Goal: Information Seeking & Learning: Learn about a topic

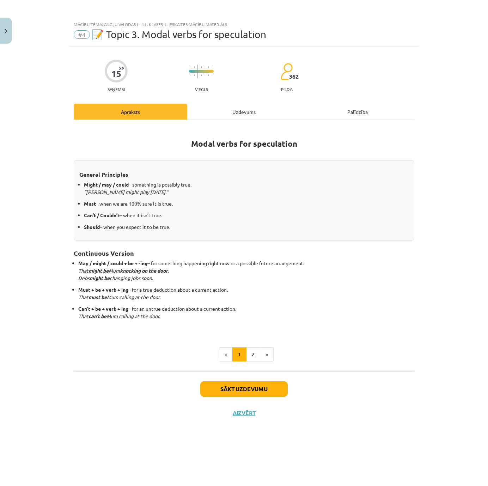
click at [240, 114] on div "Uzdevums" at bounding box center [244, 112] width 114 height 16
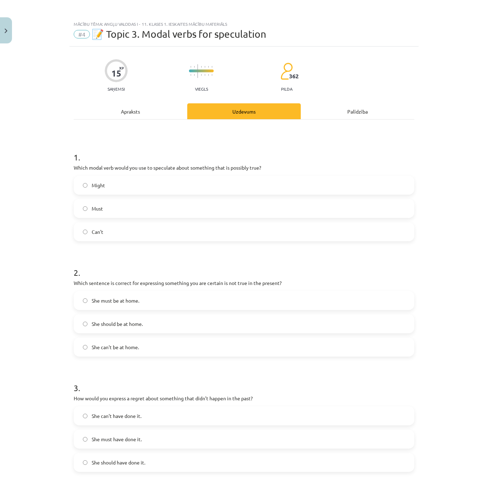
scroll to position [0, 0]
click at [130, 110] on div "Apraksts" at bounding box center [131, 112] width 114 height 16
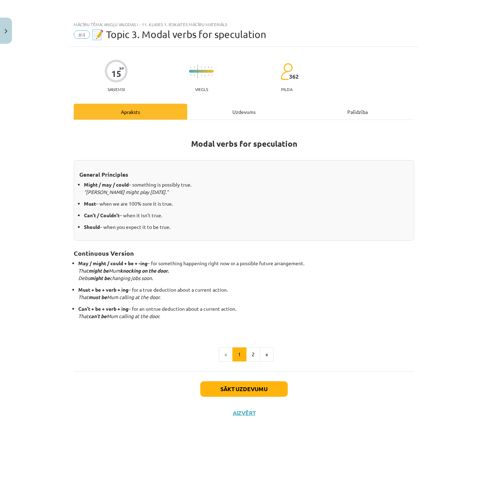
click at [233, 114] on div "Uzdevums" at bounding box center [244, 112] width 114 height 16
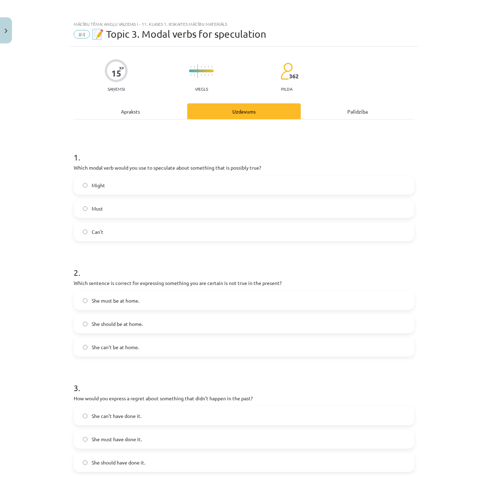
click at [128, 116] on div "Apraksts" at bounding box center [131, 112] width 114 height 16
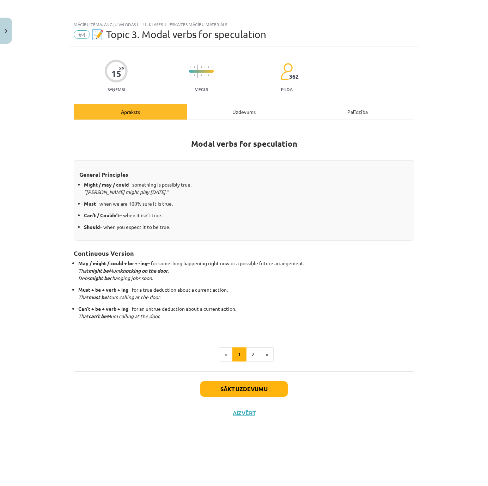
click at [7, 29] on img "Close" at bounding box center [6, 31] width 3 height 5
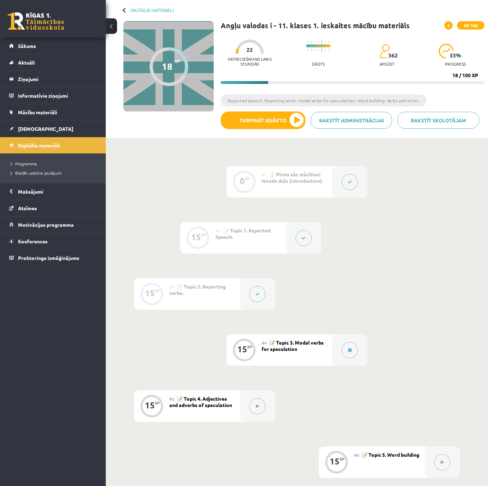
click at [308, 238] on button at bounding box center [304, 238] width 16 height 16
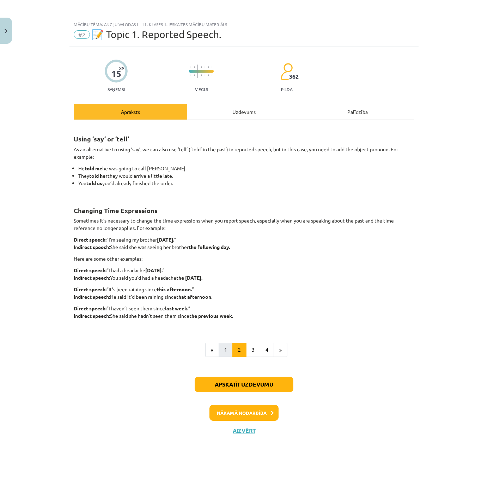
click at [229, 342] on button "1" at bounding box center [226, 350] width 14 height 14
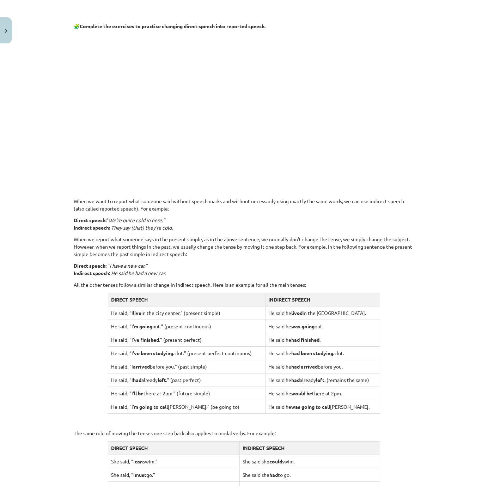
scroll to position [312, 0]
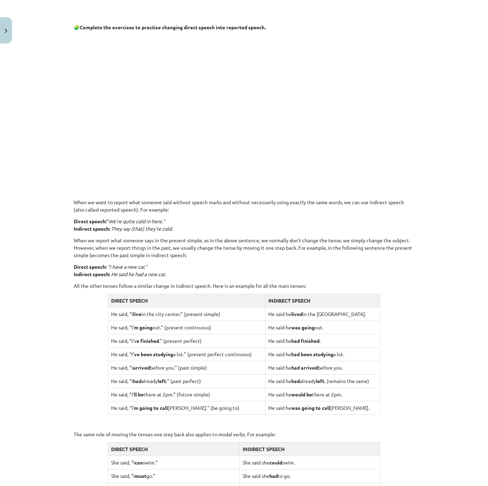
click at [13, 44] on div "Mācību tēma: Angļu valodas i - 11. klases 1. ieskaites mācību materiāls #2 📝 To…" at bounding box center [244, 243] width 488 height 486
click at [7, 26] on button "Close" at bounding box center [6, 31] width 12 height 26
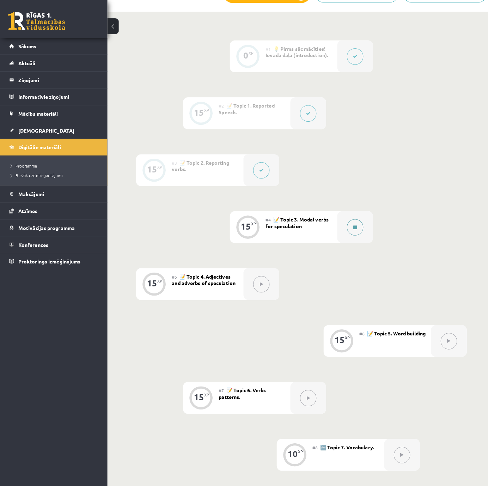
click at [354, 227] on button at bounding box center [350, 224] width 16 height 16
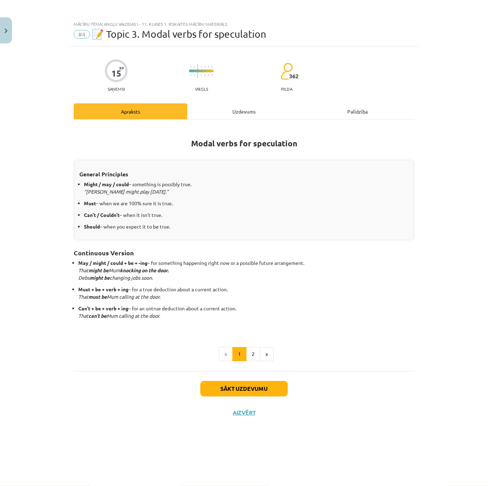
click at [228, 108] on div "Uzdevums" at bounding box center [244, 112] width 114 height 16
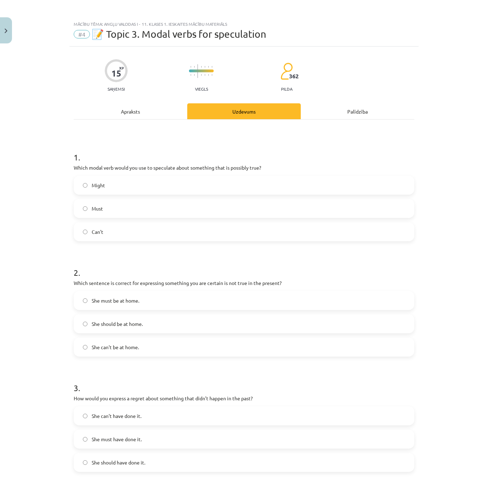
click at [156, 114] on div "Apraksts" at bounding box center [131, 112] width 114 height 16
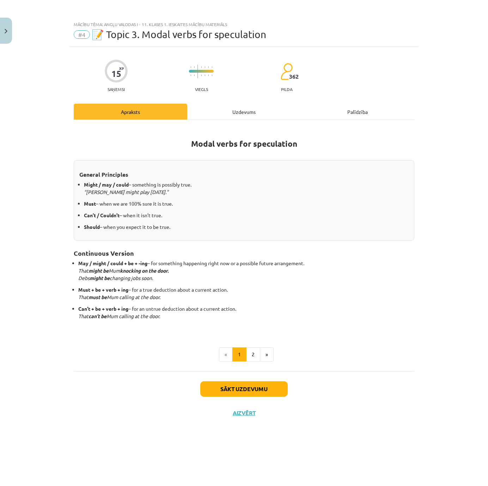
click at [235, 108] on div "Uzdevums" at bounding box center [244, 112] width 114 height 16
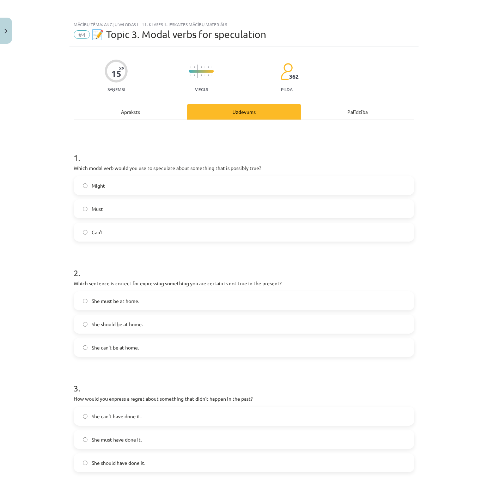
scroll to position [192, 0]
click at [169, 184] on label "Might" at bounding box center [243, 186] width 339 height 18
click at [151, 112] on div "Apraksts" at bounding box center [131, 112] width 114 height 16
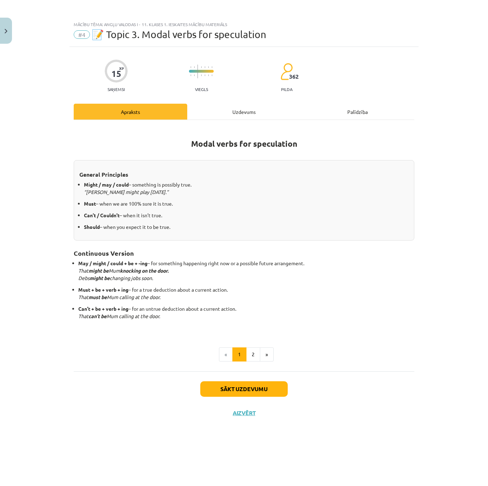
click at [244, 106] on div "Uzdevums" at bounding box center [244, 112] width 114 height 16
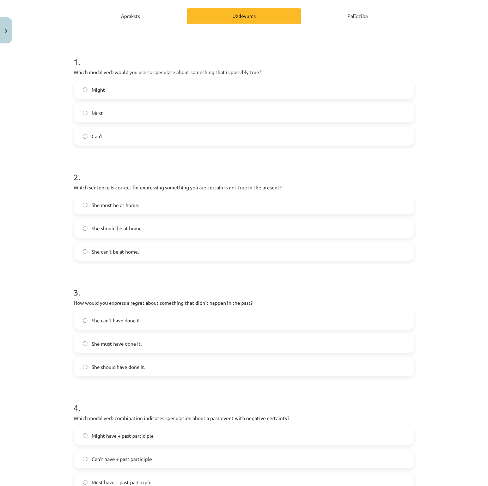
scroll to position [97, 0]
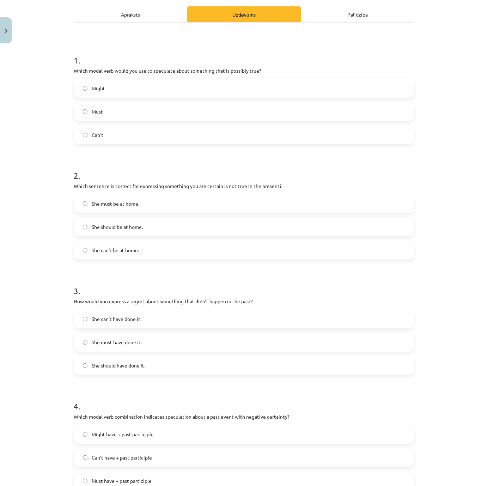
click at [245, 227] on label "She should be at home." at bounding box center [243, 227] width 339 height 18
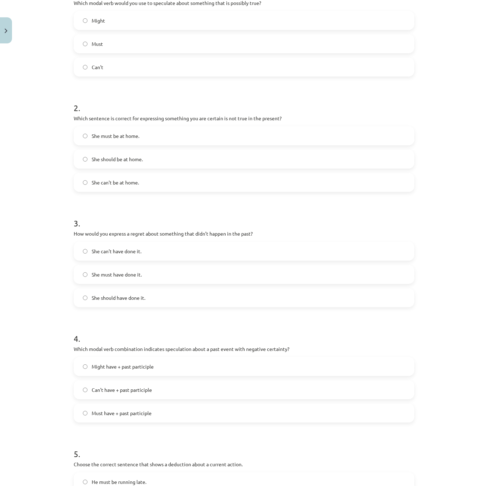
scroll to position [300, 0]
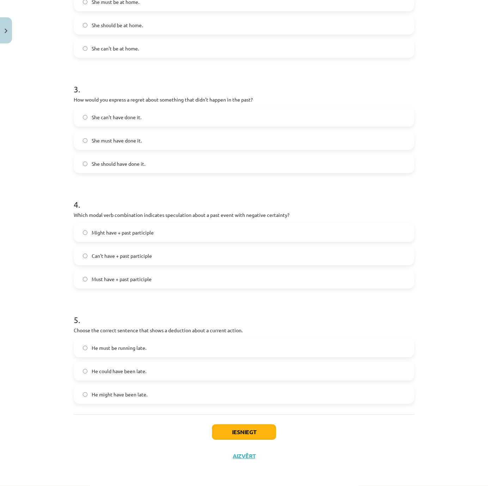
click at [147, 121] on label "She can't have done it." at bounding box center [243, 118] width 339 height 18
click at [142, 255] on span "Can't have + past participle" at bounding box center [122, 256] width 60 height 7
click at [193, 342] on label "He must be running late." at bounding box center [243, 348] width 339 height 18
click at [227, 342] on button "Iesniegt" at bounding box center [244, 433] width 64 height 16
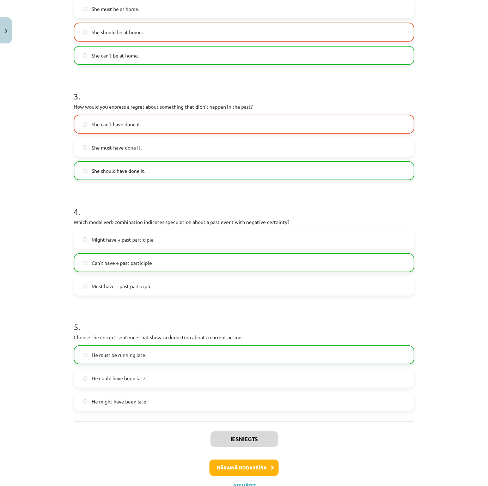
scroll to position [322, 0]
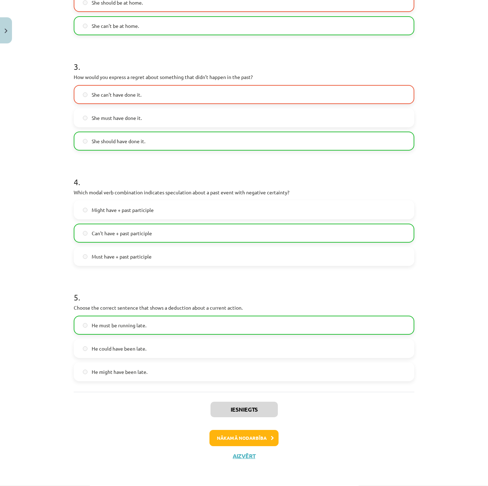
click at [217, 342] on div "Iesniegts Nākamā nodarbība Aizvērt" at bounding box center [244, 428] width 341 height 72
click at [219, 342] on button "Nākamā nodarbība" at bounding box center [243, 438] width 69 height 16
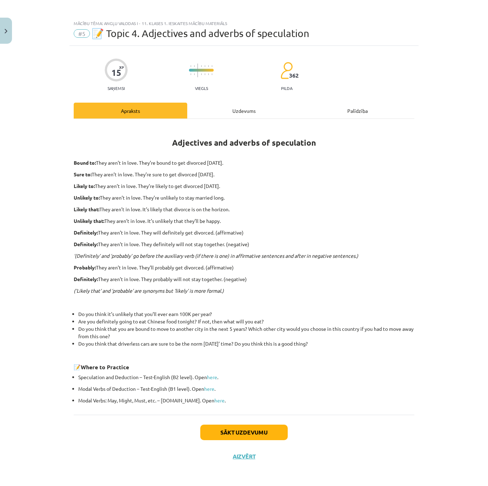
scroll to position [0, 0]
click at [225, 103] on div "Uzdevums" at bounding box center [244, 111] width 114 height 16
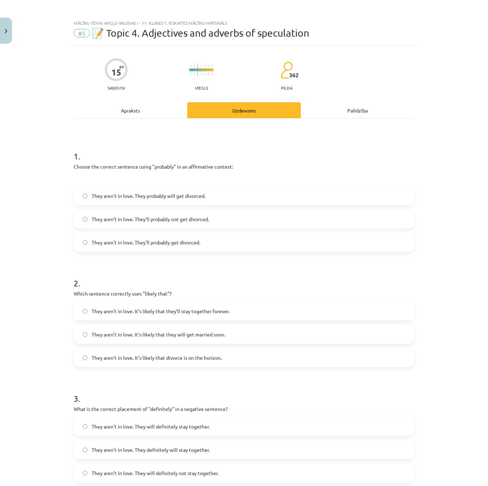
scroll to position [0, 0]
click at [131, 107] on div "Apraksts" at bounding box center [131, 110] width 114 height 16
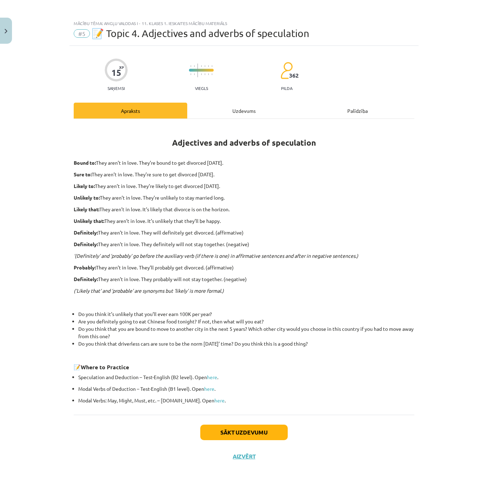
click at [235, 113] on div "Uzdevums" at bounding box center [244, 111] width 114 height 16
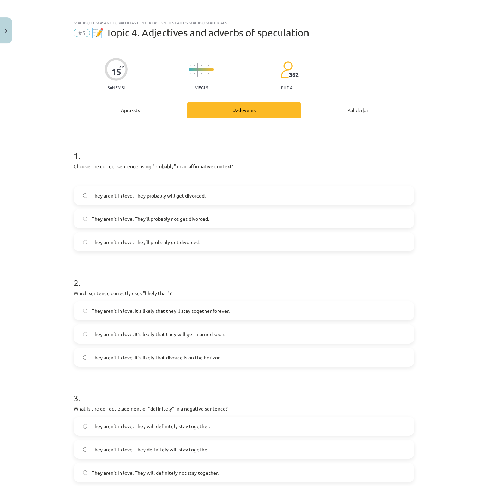
scroll to position [0, 0]
click at [161, 110] on div "Apraksts" at bounding box center [131, 110] width 114 height 16
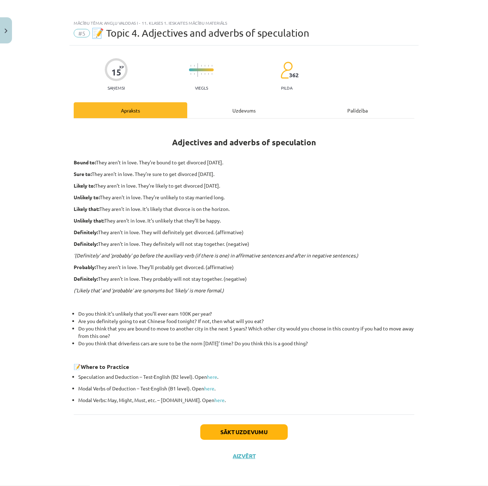
scroll to position [0, 0]
click at [247, 116] on div "Uzdevums" at bounding box center [244, 111] width 114 height 16
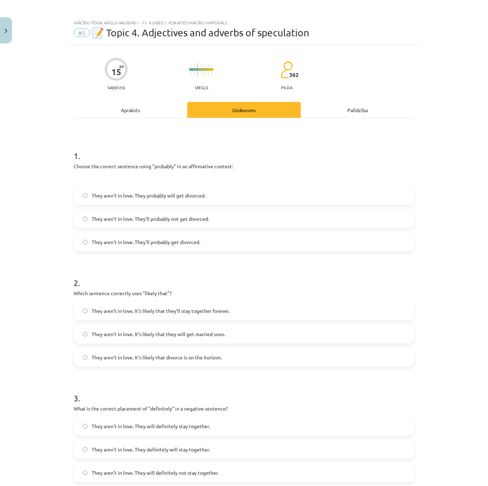
click at [199, 241] on label "They aren’t in love. They’ll probably get divorced." at bounding box center [243, 242] width 339 height 18
click at [156, 116] on div "Apraksts" at bounding box center [131, 110] width 114 height 16
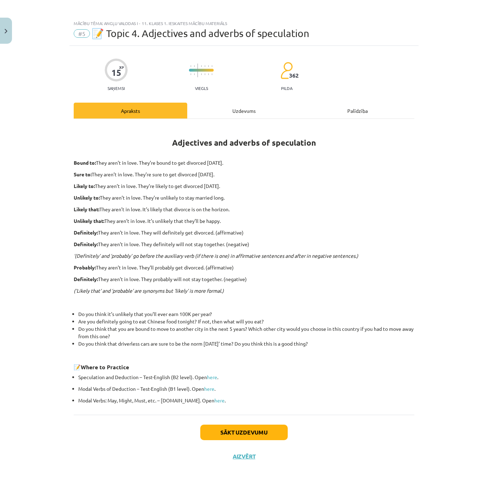
click at [213, 112] on div "Uzdevums" at bounding box center [244, 111] width 114 height 16
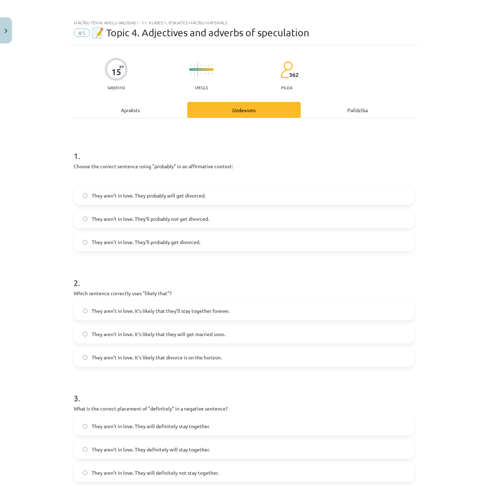
click at [128, 97] on div "15 XP Saņemsi Viegls 362 pilda Apraksts Uzdevums Palīdzība 1 . Choose the corre…" at bounding box center [243, 411] width 349 height 732
click at [134, 103] on div "Apraksts" at bounding box center [131, 110] width 114 height 16
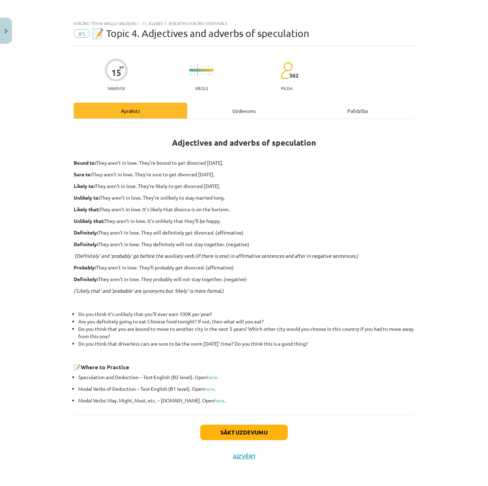
click at [219, 107] on div "Uzdevums" at bounding box center [244, 111] width 114 height 16
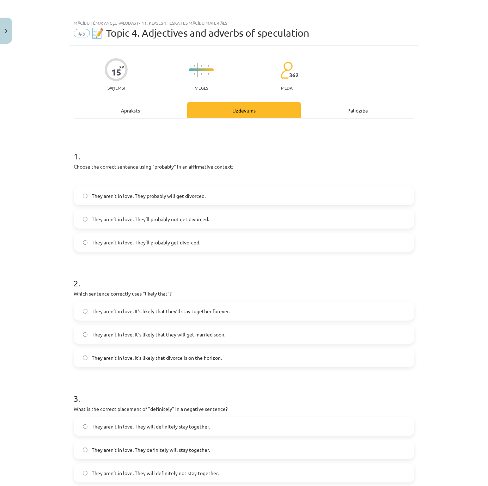
scroll to position [0, 0]
click at [196, 342] on label "They aren’t in love. It’s likely that divorce is on the horizon." at bounding box center [243, 358] width 339 height 18
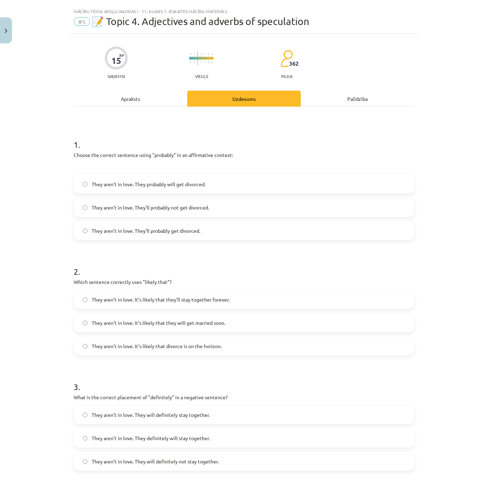
scroll to position [24, 0]
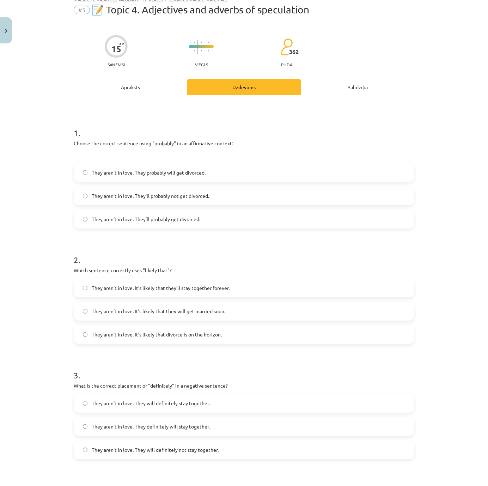
click at [153, 89] on div "Apraksts" at bounding box center [131, 87] width 114 height 16
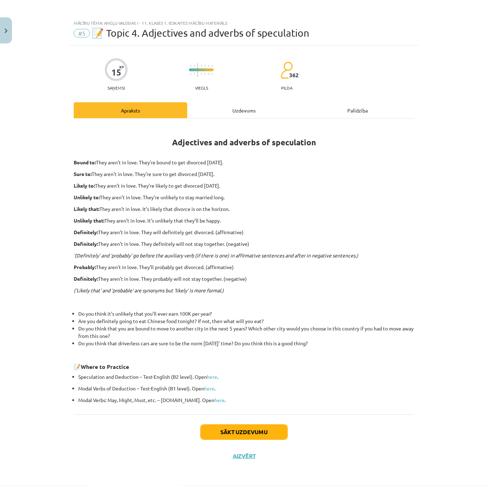
scroll to position [286, 0]
click at [224, 109] on div "Uzdevums" at bounding box center [244, 111] width 114 height 16
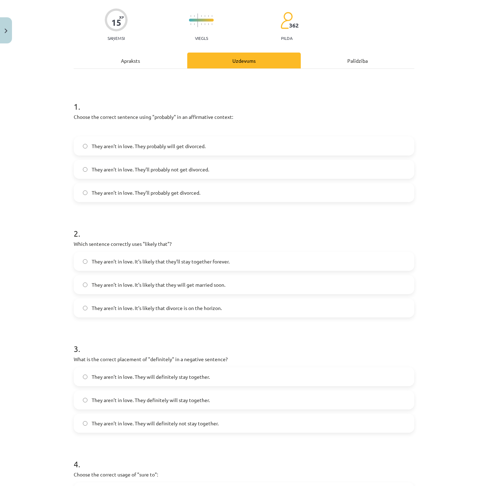
scroll to position [39, 0]
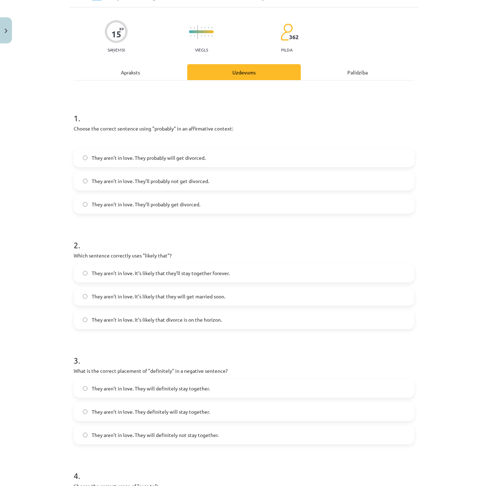
click at [124, 68] on div "Apraksts" at bounding box center [131, 73] width 114 height 16
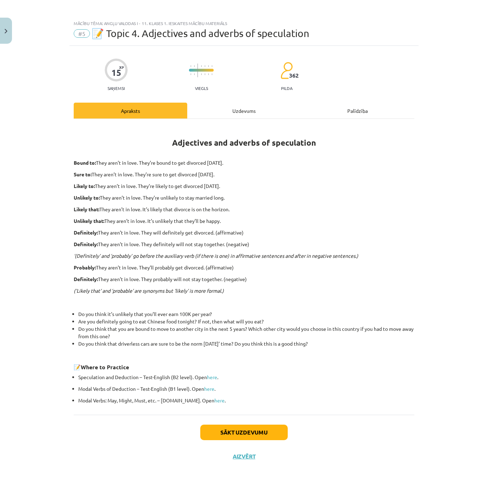
scroll to position [0, 0]
click at [211, 109] on div "Uzdevums" at bounding box center [244, 111] width 114 height 16
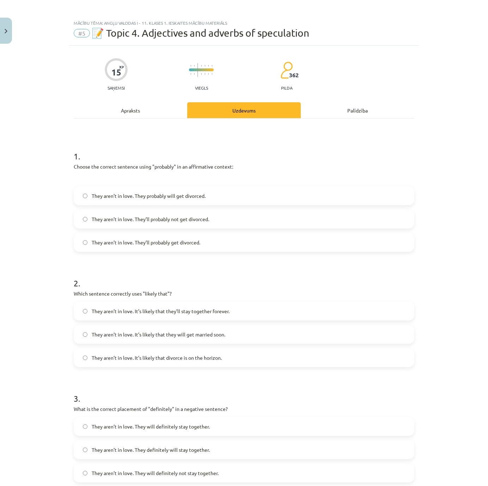
scroll to position [317, 0]
click at [114, 102] on div "Apraksts" at bounding box center [131, 110] width 114 height 16
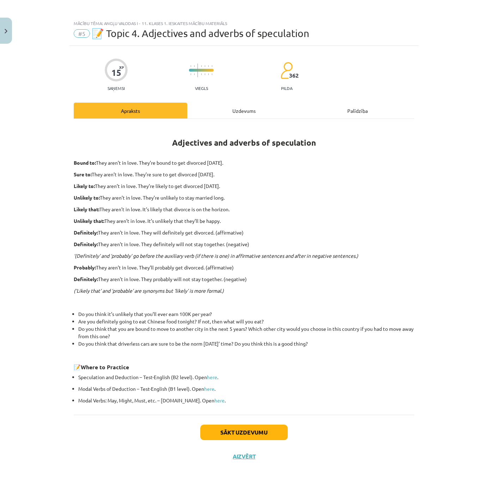
click at [212, 102] on div "15 XP Saņemsi Viegls 362 pilda Apraksts Uzdevums Palīdzība Adjectives and adver…" at bounding box center [243, 257] width 349 height 423
click at [208, 121] on div "Adjectives and adverbs of speculation Bound to: They aren’t in love. They’re bo…" at bounding box center [244, 267] width 341 height 296
click at [208, 102] on div "15 XP Saņemsi Viegls 362 pilda Apraksts Uzdevums Palīdzība Adjectives and adver…" at bounding box center [243, 257] width 349 height 423
click at [208, 115] on div "Uzdevums" at bounding box center [244, 111] width 114 height 16
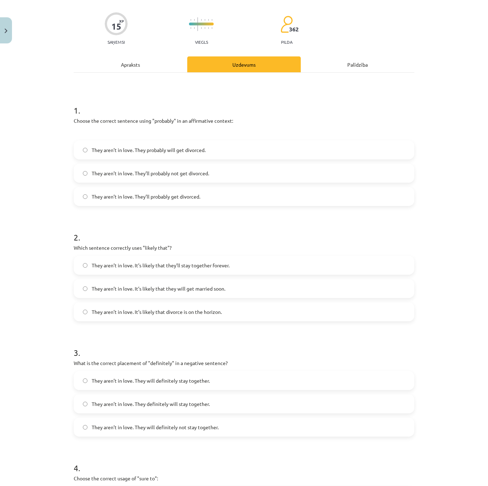
scroll to position [102, 0]
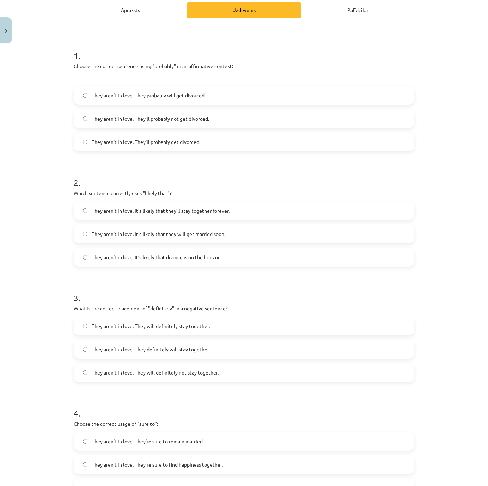
click at [193, 342] on span "They aren’t in love. They will definitely not stay together." at bounding box center [155, 372] width 127 height 7
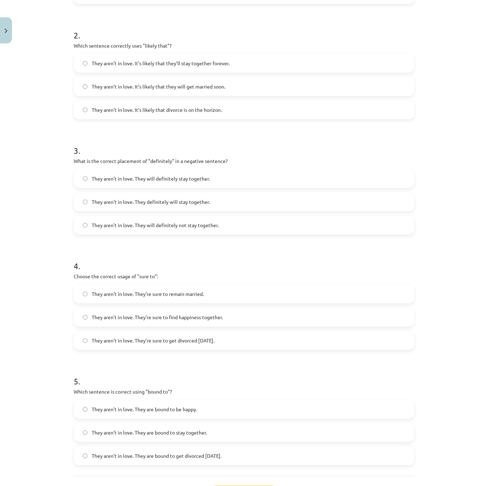
scroll to position [0, 0]
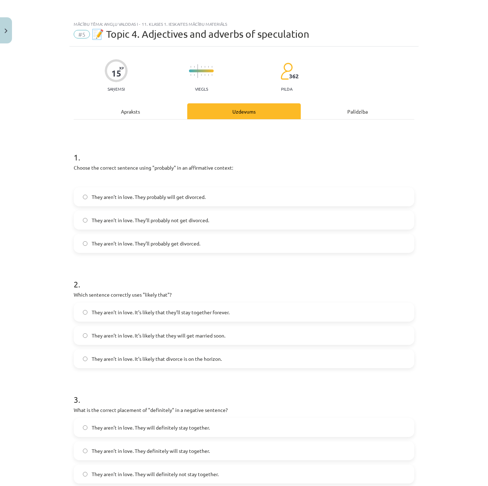
click at [140, 114] on div "Apraksts" at bounding box center [131, 112] width 114 height 16
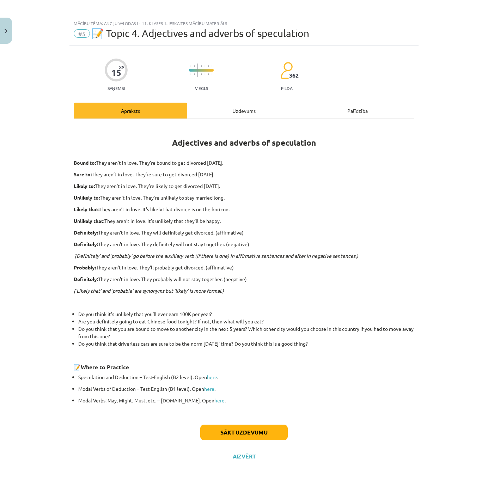
click at [214, 114] on div "Uzdevums" at bounding box center [244, 111] width 114 height 16
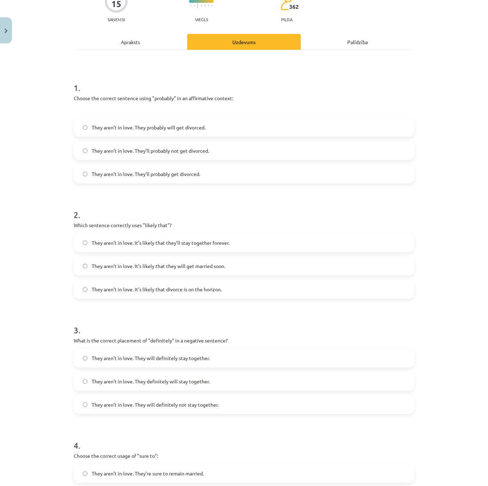
scroll to position [203, 0]
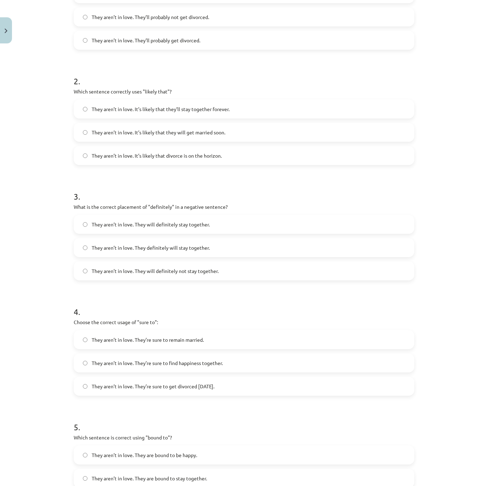
click at [165, 342] on label "They aren’t in love. They’re sure to get divorced [DATE]." at bounding box center [243, 387] width 339 height 18
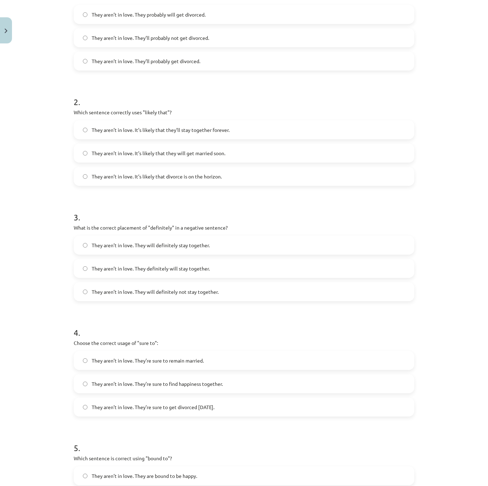
scroll to position [0, 0]
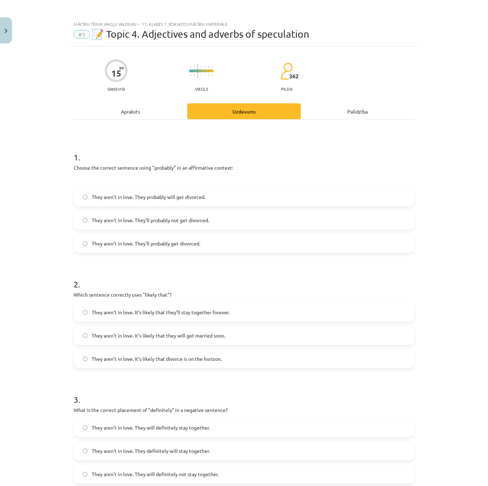
click at [121, 123] on div "1 . Choose the correct sentence using "probably" in an affirmative context: The…" at bounding box center [244, 422] width 341 height 605
click at [121, 110] on div "Apraksts" at bounding box center [131, 112] width 114 height 16
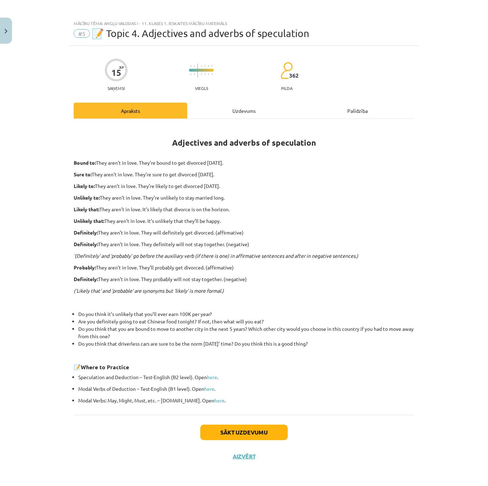
click at [233, 114] on div "Uzdevums" at bounding box center [244, 111] width 114 height 16
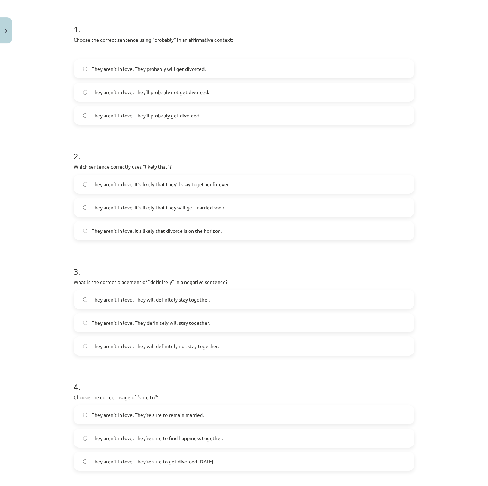
scroll to position [311, 0]
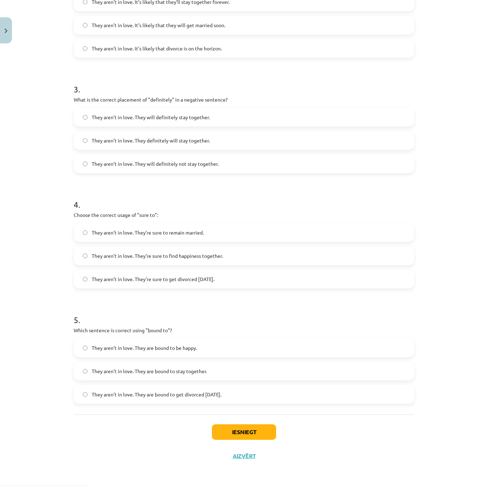
click at [160, 342] on span "They aren’t in love. They are bound to get divorced [DATE]." at bounding box center [157, 394] width 130 height 7
click at [258, 342] on button "Iesniegt" at bounding box center [244, 433] width 64 height 16
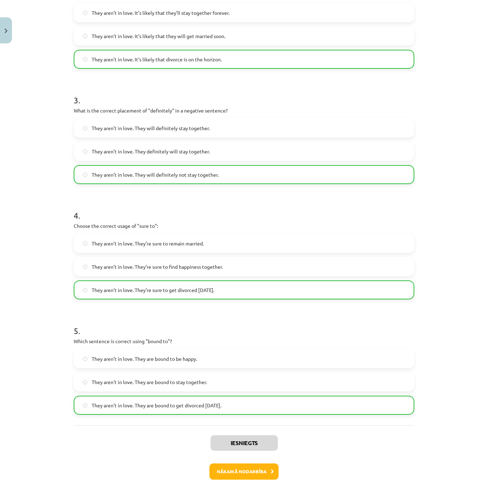
scroll to position [334, 0]
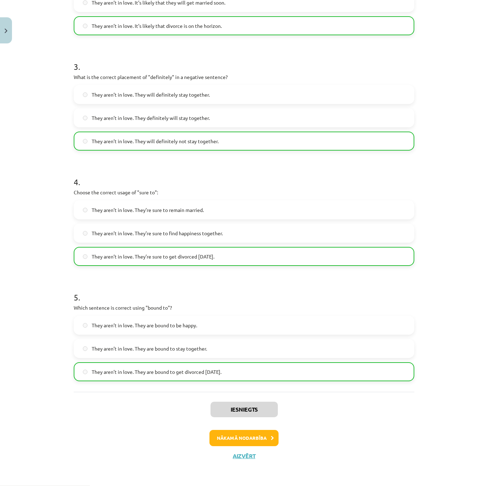
click at [223, 342] on button "Nākamā nodarbība" at bounding box center [243, 438] width 69 height 16
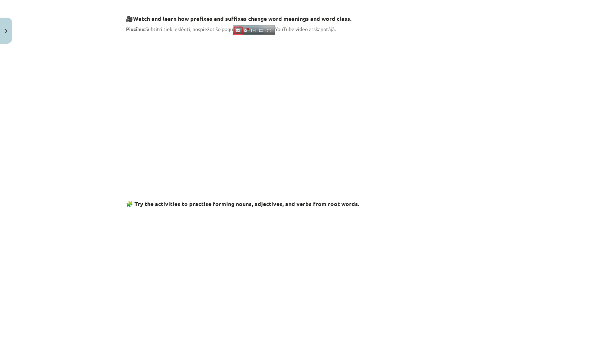
scroll to position [0, 0]
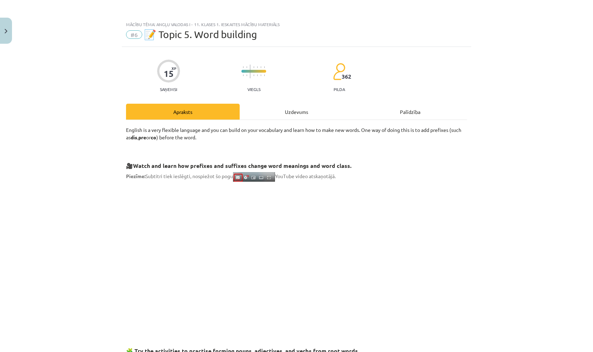
click at [262, 105] on div "Uzdevums" at bounding box center [296, 112] width 114 height 16
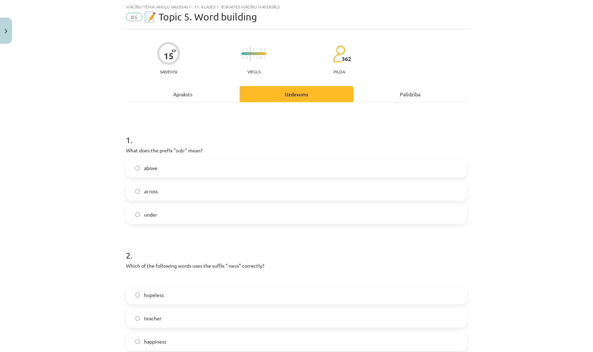
scroll to position [25, 0]
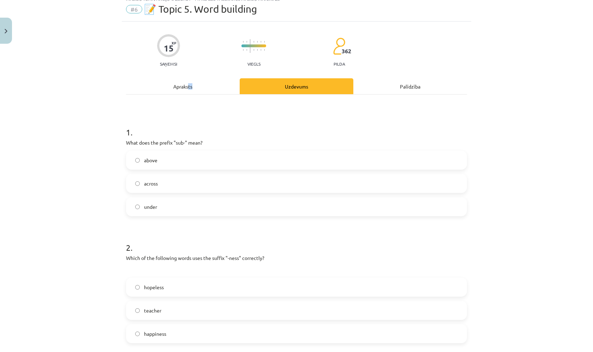
click at [188, 89] on div "Apraksts" at bounding box center [183, 86] width 114 height 16
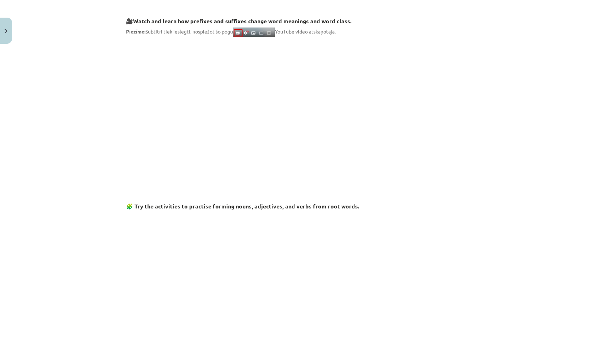
scroll to position [0, 0]
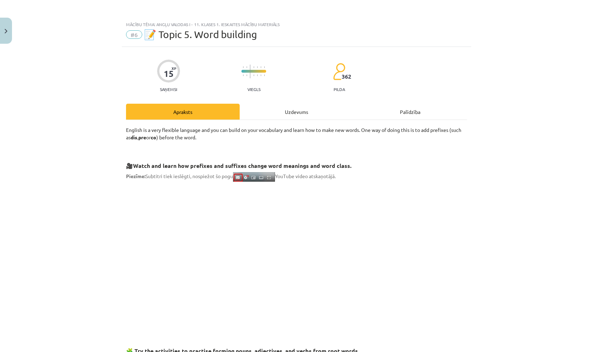
click at [259, 117] on div "Uzdevums" at bounding box center [296, 112] width 114 height 16
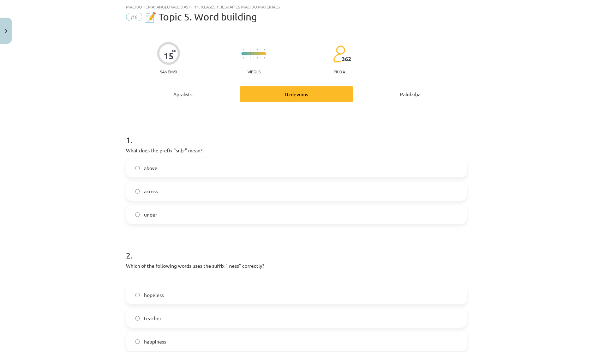
click at [186, 98] on div "Apraksts" at bounding box center [183, 94] width 114 height 16
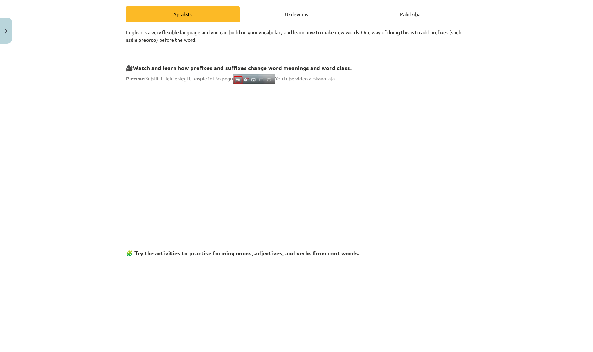
scroll to position [0, 0]
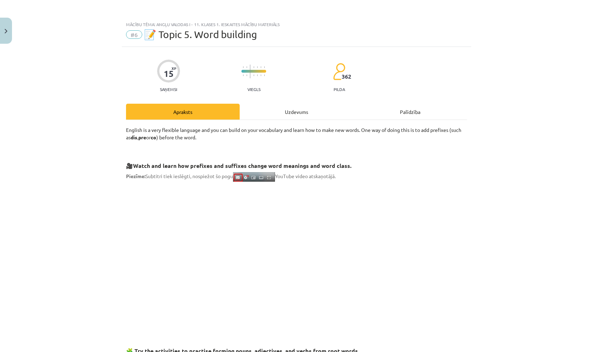
click at [272, 109] on div "Uzdevums" at bounding box center [296, 112] width 114 height 16
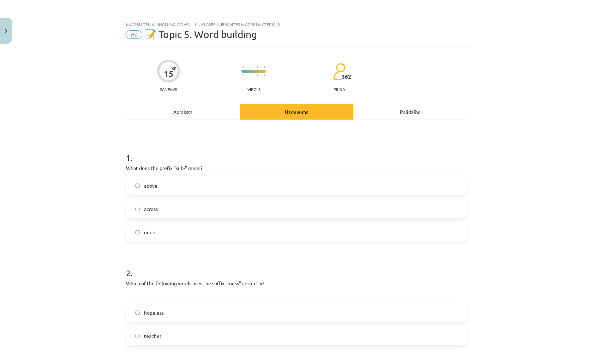
scroll to position [18, 0]
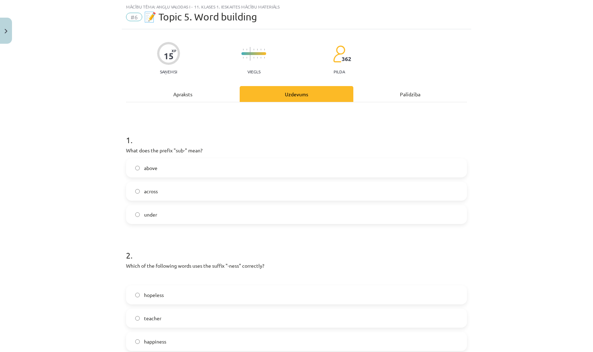
click at [170, 211] on label "under" at bounding box center [296, 215] width 339 height 18
click at [207, 93] on div "Apraksts" at bounding box center [183, 94] width 114 height 16
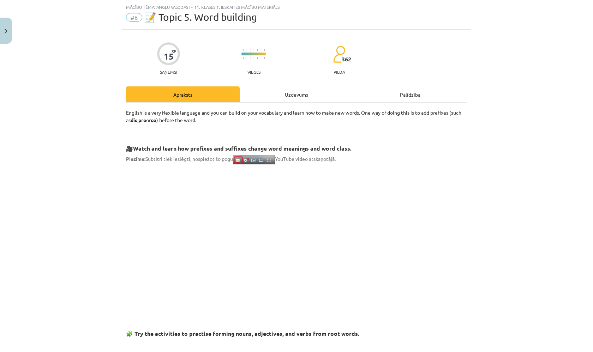
scroll to position [0, 0]
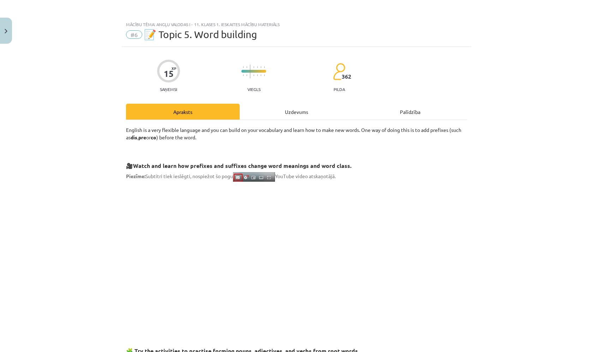
click at [246, 117] on div "Uzdevums" at bounding box center [296, 112] width 114 height 16
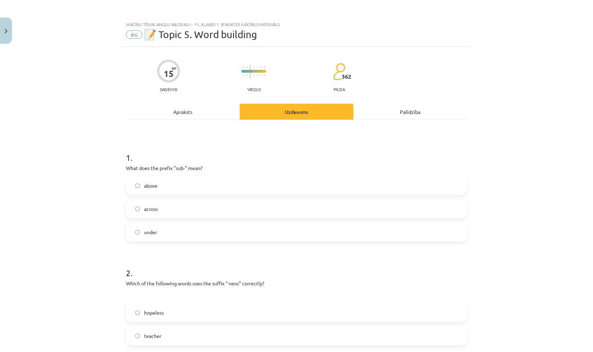
click at [160, 114] on div "Apraksts" at bounding box center [183, 112] width 114 height 16
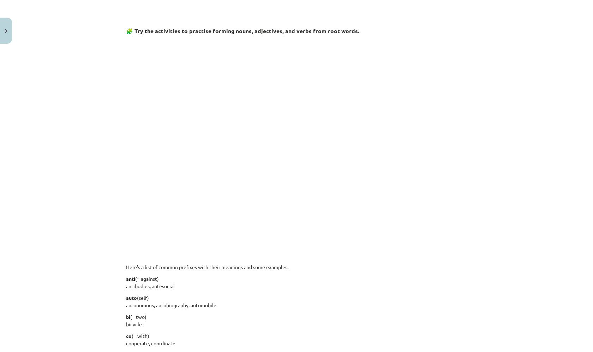
scroll to position [67, 0]
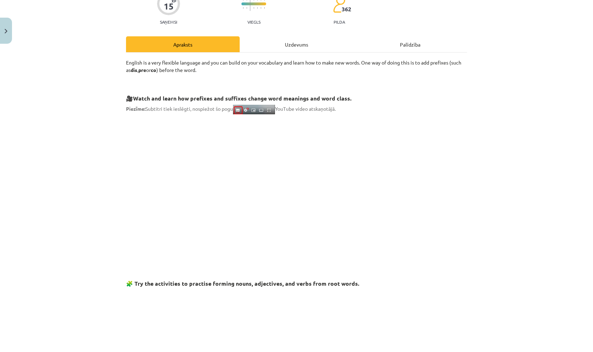
click at [293, 45] on div "Uzdevums" at bounding box center [296, 44] width 114 height 16
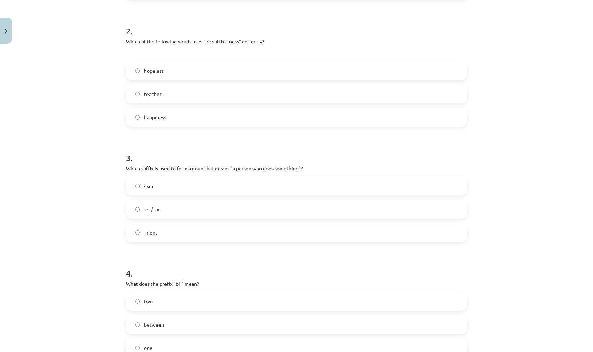
scroll to position [302, 0]
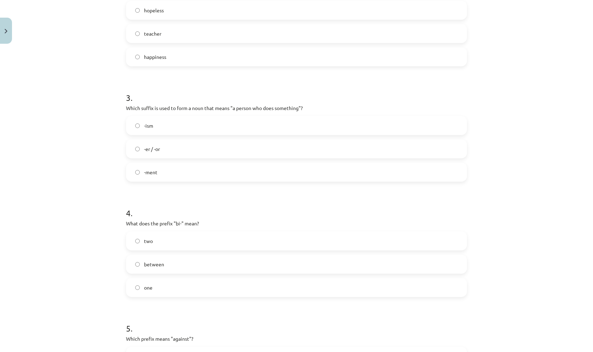
click at [169, 239] on label "two" at bounding box center [296, 241] width 339 height 18
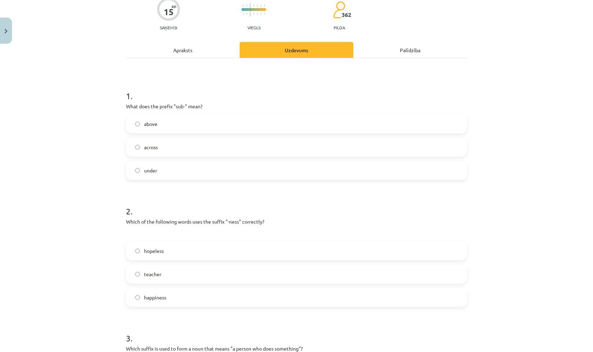
scroll to position [0, 0]
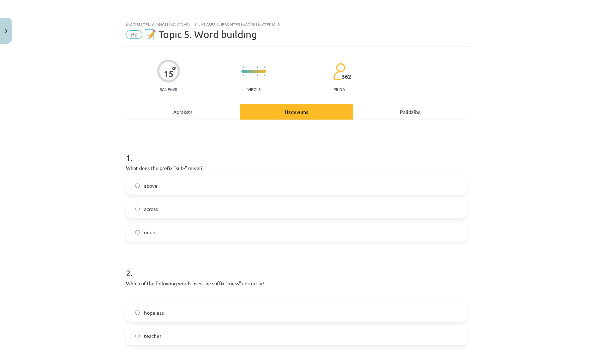
click at [203, 111] on div "Apraksts" at bounding box center [183, 112] width 114 height 16
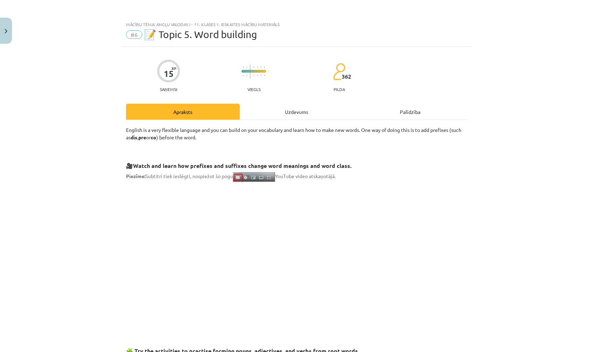
click at [256, 110] on div "Uzdevums" at bounding box center [296, 112] width 114 height 16
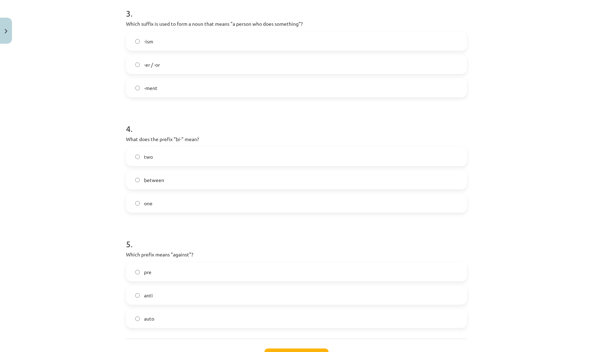
scroll to position [445, 0]
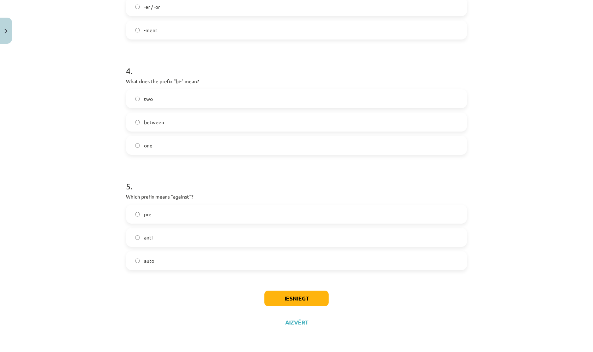
click at [174, 238] on label "anti" at bounding box center [296, 238] width 339 height 18
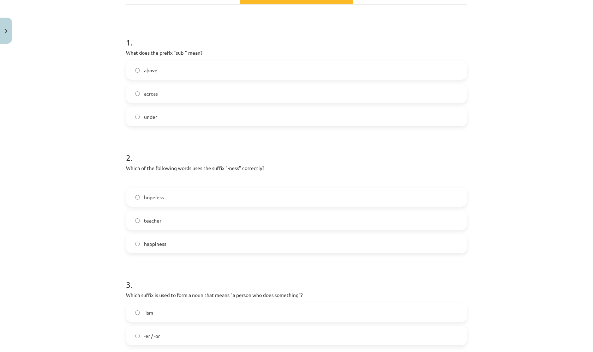
scroll to position [51, 0]
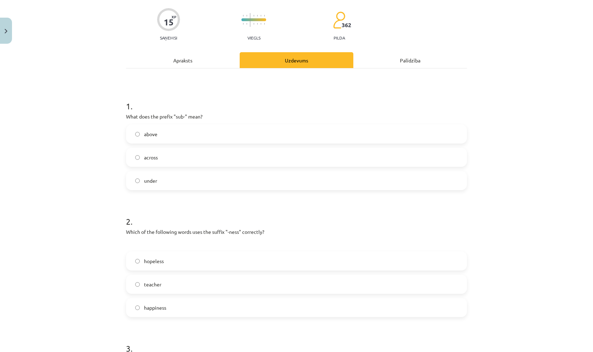
click at [225, 65] on div "Apraksts" at bounding box center [183, 60] width 114 height 16
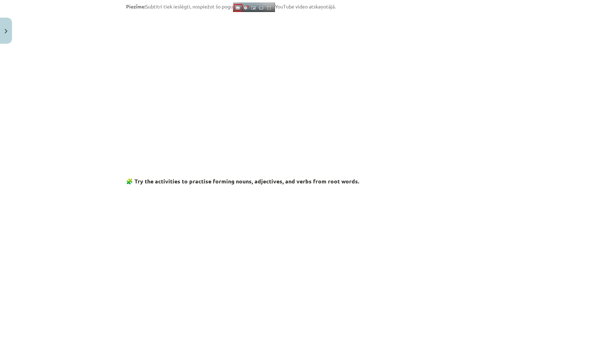
scroll to position [96, 0]
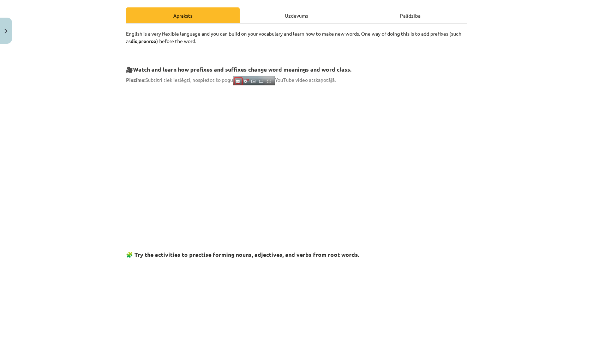
click at [270, 13] on div "Uzdevums" at bounding box center [296, 15] width 114 height 16
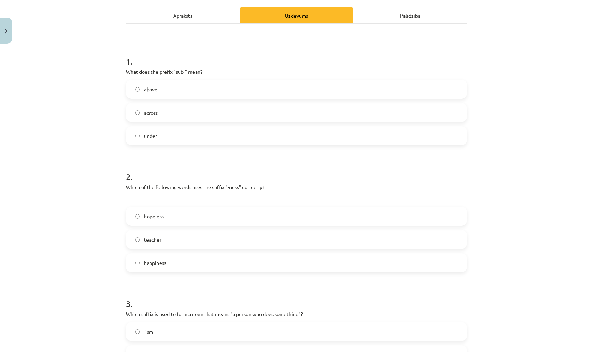
scroll to position [18, 0]
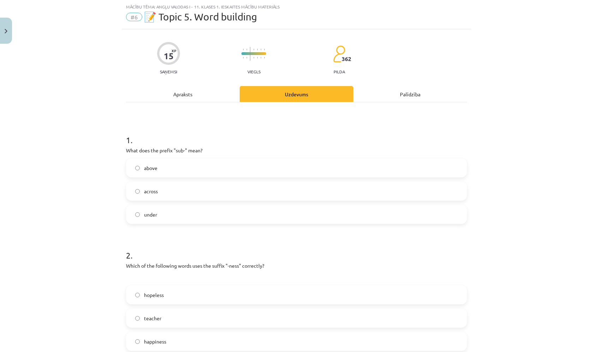
click at [169, 99] on div "Apraksts" at bounding box center [183, 94] width 114 height 16
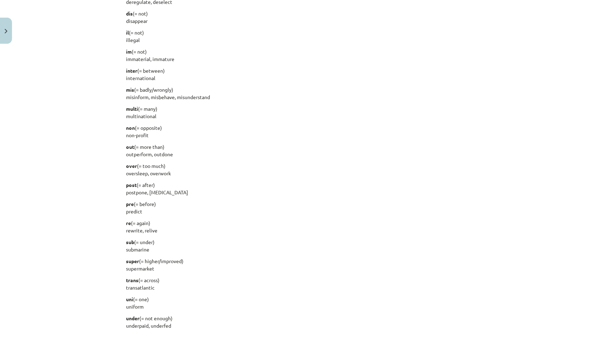
scroll to position [747, 0]
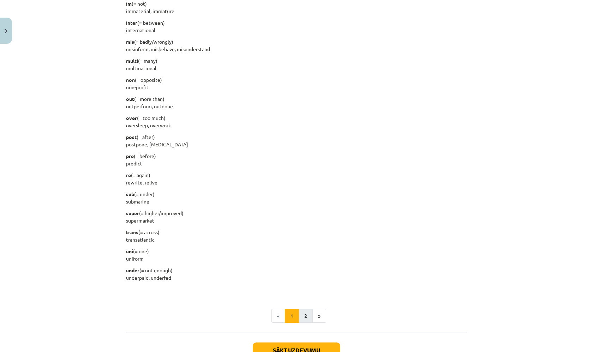
click at [298, 314] on button "2" at bounding box center [305, 316] width 14 height 14
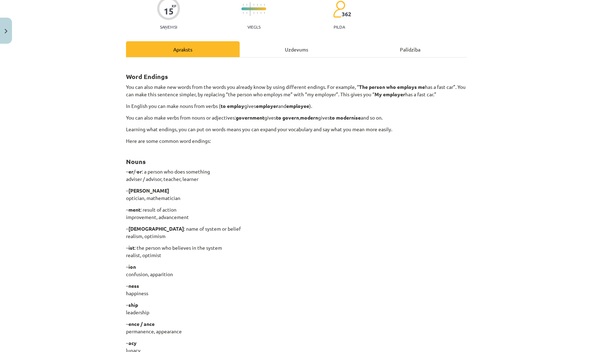
scroll to position [26, 0]
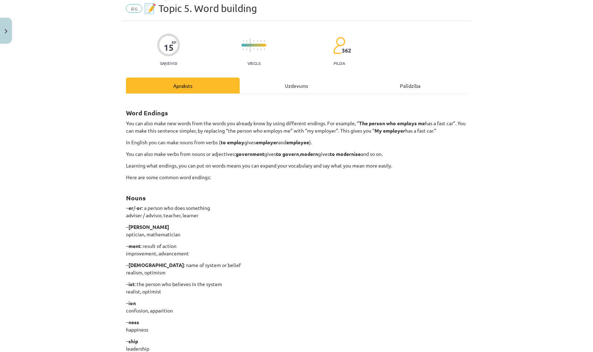
click at [291, 82] on div "Uzdevums" at bounding box center [296, 86] width 114 height 16
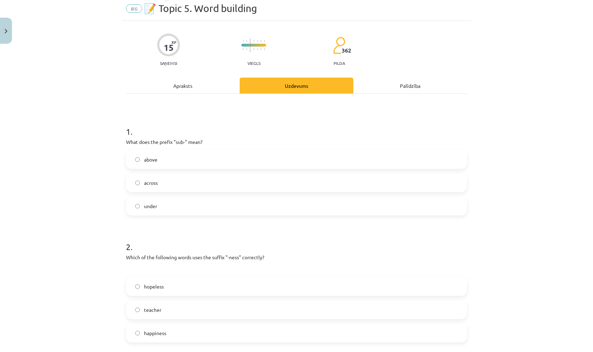
scroll to position [18, 0]
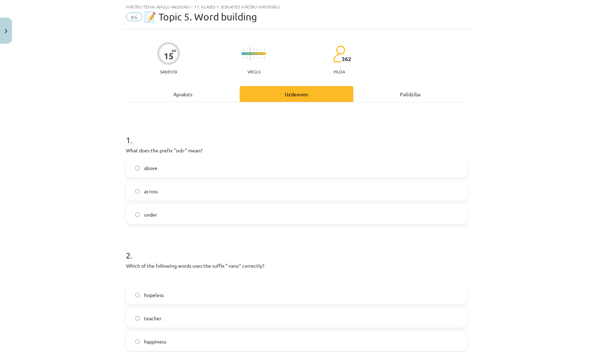
click at [164, 338] on label "happiness" at bounding box center [296, 342] width 339 height 18
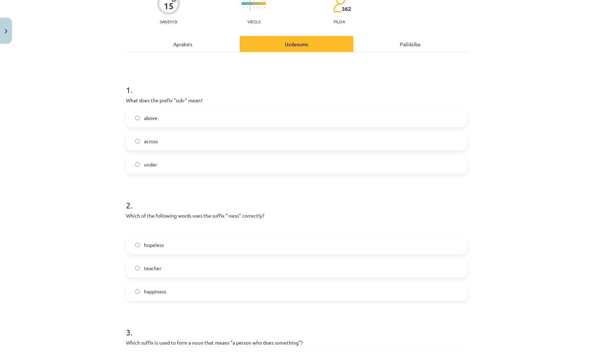
scroll to position [0, 0]
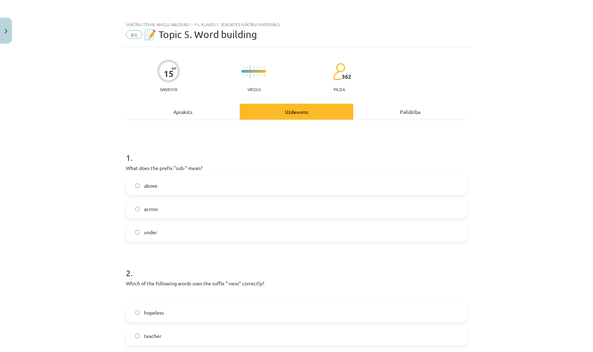
click at [205, 108] on div "Apraksts" at bounding box center [183, 112] width 114 height 16
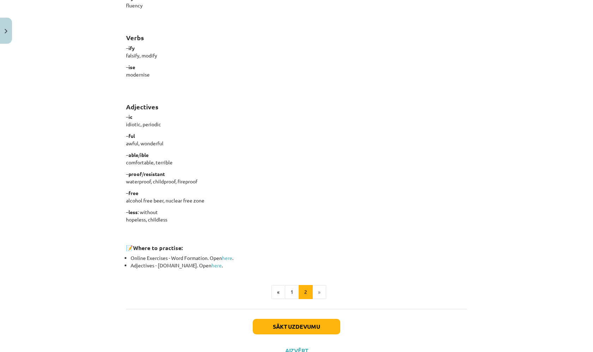
scroll to position [495, 0]
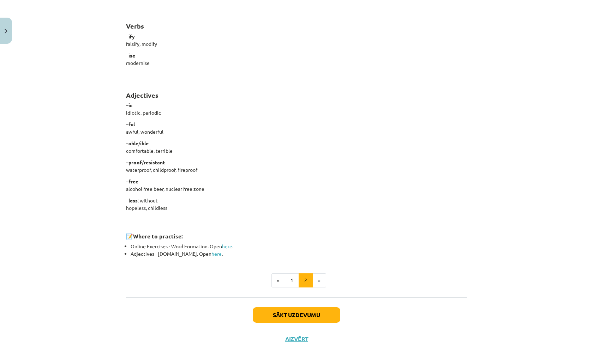
click at [306, 316] on button "Sākt uzdevumu" at bounding box center [296, 315] width 87 height 16
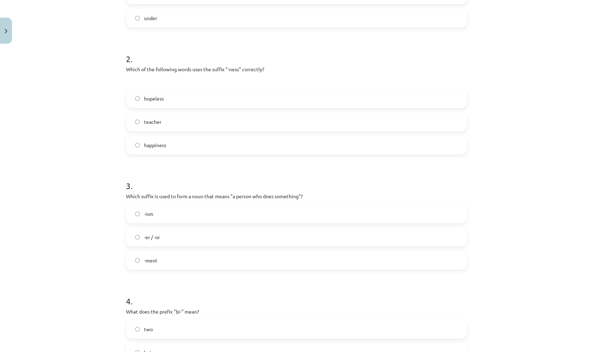
scroll to position [228, 0]
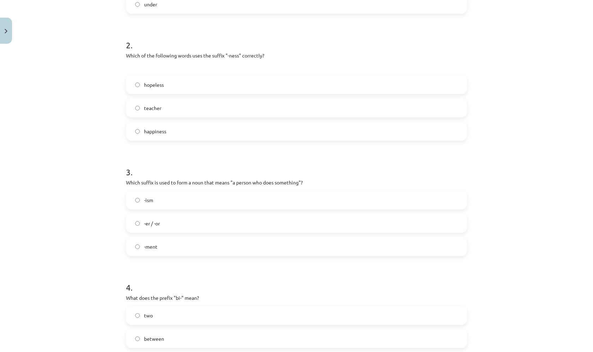
click at [207, 250] on label "-ment" at bounding box center [296, 247] width 339 height 18
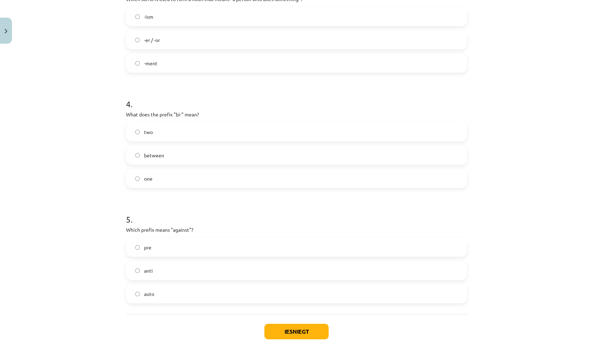
scroll to position [445, 0]
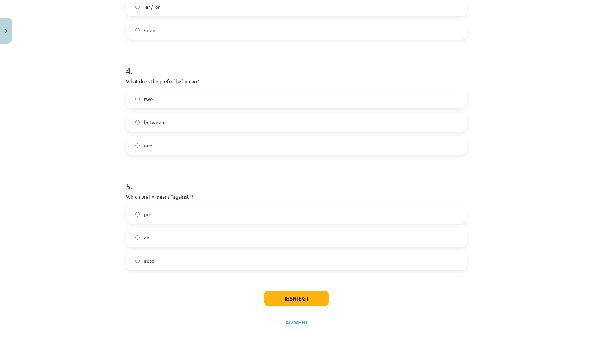
click at [286, 10] on label "-er / -or" at bounding box center [296, 7] width 339 height 18
click at [293, 300] on button "Iesniegt" at bounding box center [296, 299] width 64 height 16
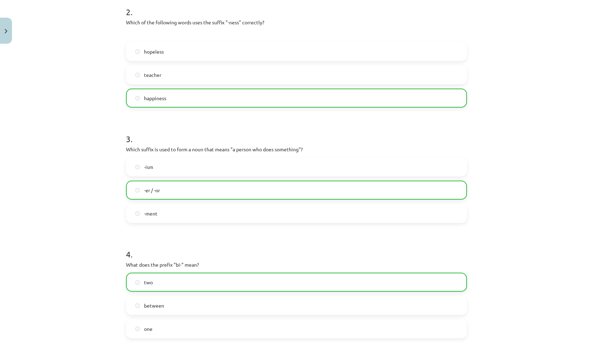
scroll to position [468, 0]
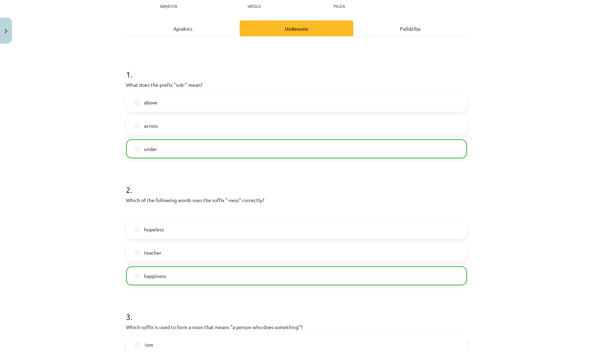
click at [220, 30] on div "Apraksts" at bounding box center [183, 28] width 114 height 16
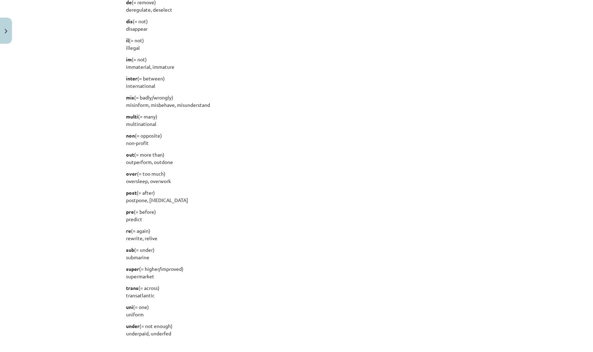
scroll to position [822, 0]
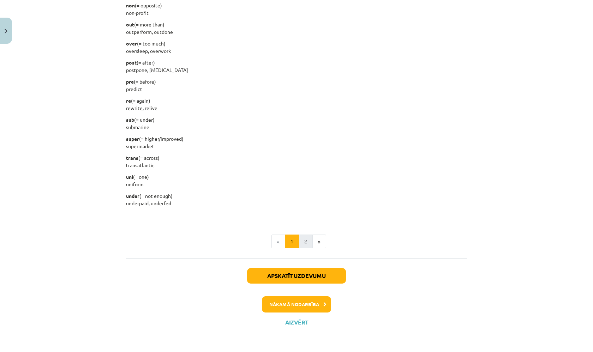
click at [298, 238] on button "2" at bounding box center [305, 242] width 14 height 14
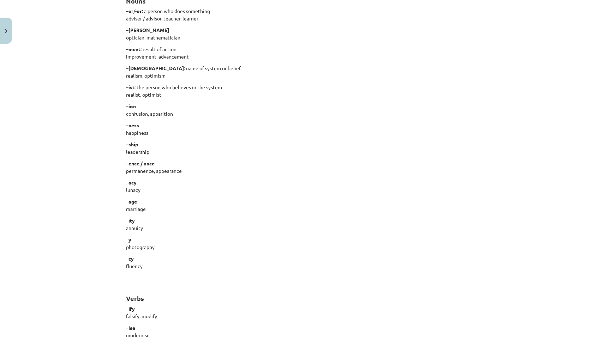
scroll to position [534, 0]
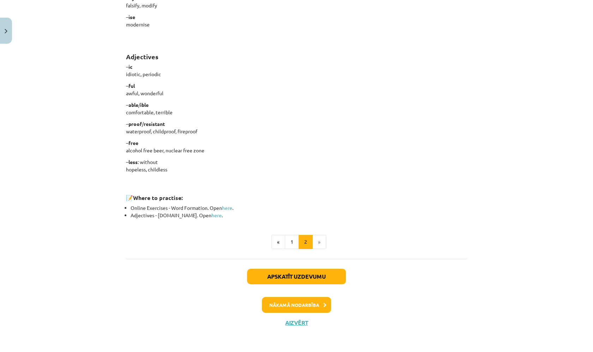
click at [280, 299] on button "Nākamā nodarbība" at bounding box center [296, 305] width 69 height 16
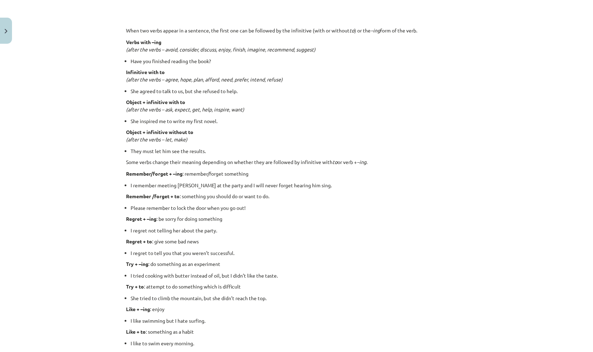
scroll to position [18, 0]
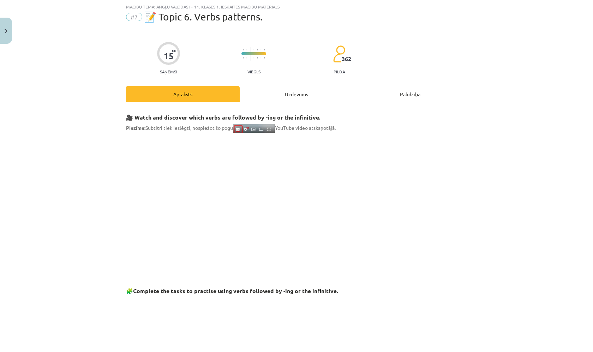
click at [6, 30] on img "Close" at bounding box center [6, 31] width 3 height 5
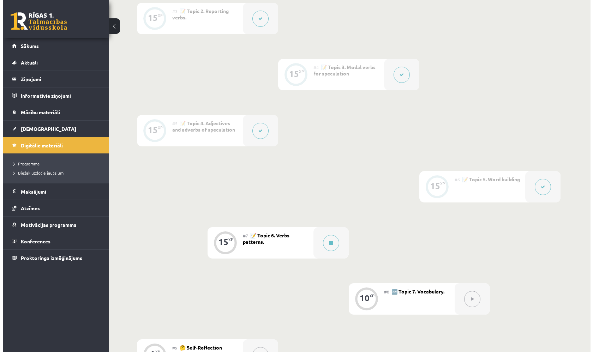
scroll to position [444, 0]
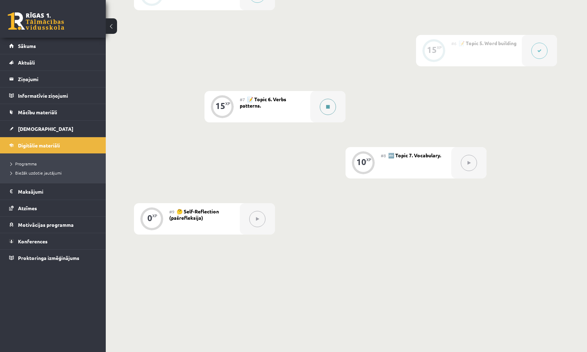
click at [336, 108] on div at bounding box center [327, 106] width 35 height 31
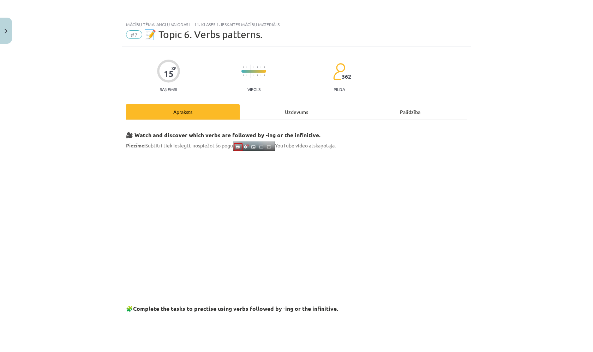
click at [309, 111] on div "Uzdevums" at bounding box center [296, 112] width 114 height 16
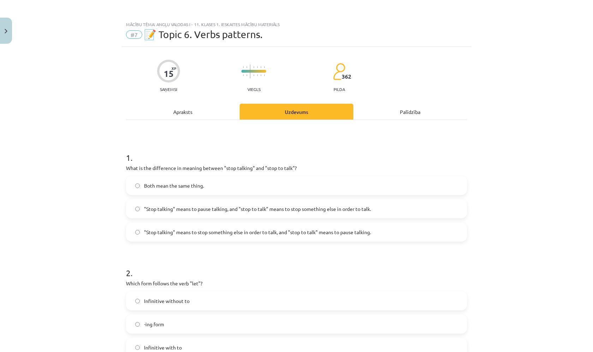
scroll to position [18, 0]
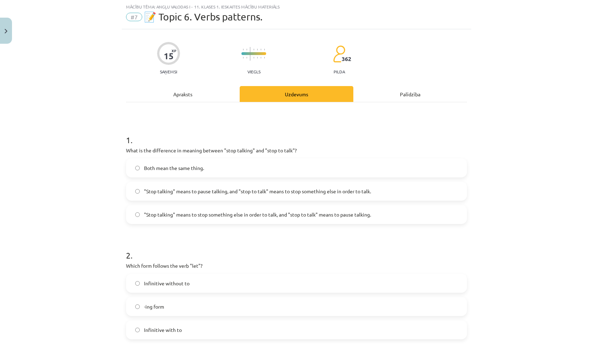
click at [187, 91] on div "Apraksts" at bounding box center [183, 94] width 114 height 16
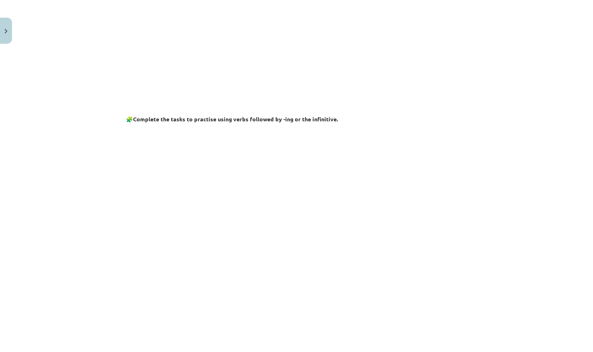
scroll to position [256, 0]
